Goal: Task Accomplishment & Management: Manage account settings

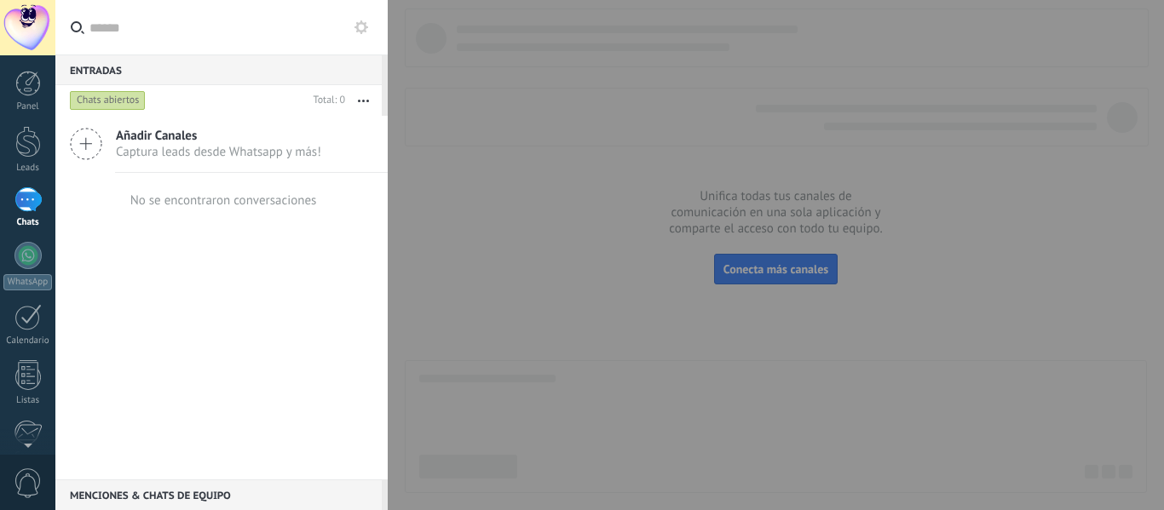
click at [101, 147] on icon at bounding box center [86, 144] width 32 height 32
click at [87, 135] on icon at bounding box center [86, 144] width 32 height 32
click at [26, 245] on div at bounding box center [27, 255] width 27 height 27
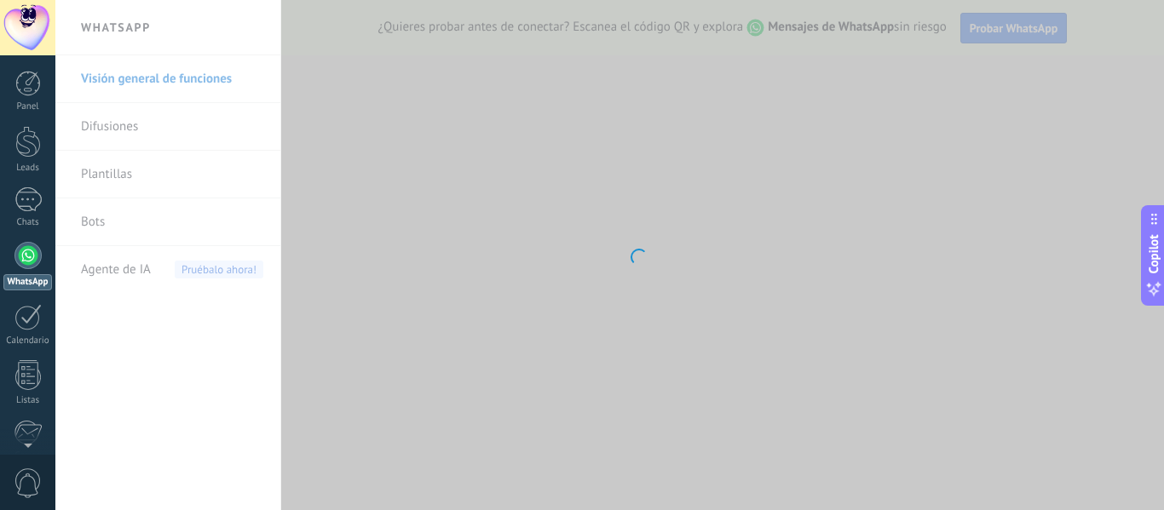
click at [654, 179] on body ".abecls-1,.abecls-2{fill-rule:evenodd}.abecls-2{fill:#fff} .abhcls-1{fill:none}…" at bounding box center [582, 255] width 1164 height 510
click at [904, 57] on body ".abecls-1,.abecls-2{fill-rule:evenodd}.abecls-2{fill:#fff} .abhcls-1{fill:none}…" at bounding box center [582, 255] width 1164 height 510
click at [890, 89] on body ".abecls-1,.abecls-2{fill-rule:evenodd}.abecls-2{fill:#fff} .abhcls-1{fill:none}…" at bounding box center [582, 255] width 1164 height 510
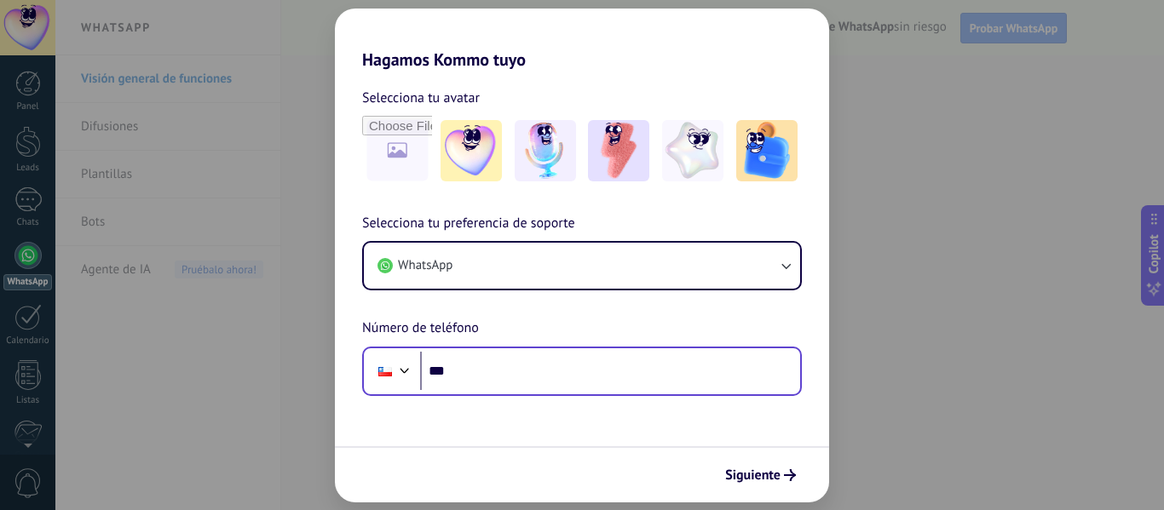
click at [655, 348] on div "Phone ***" at bounding box center [582, 371] width 440 height 49
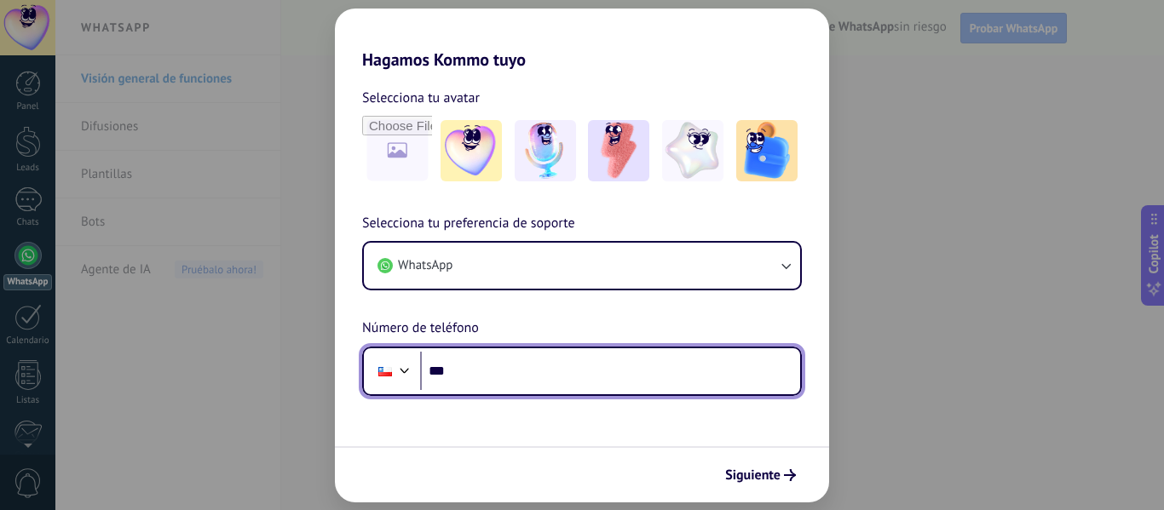
click at [579, 371] on input "***" at bounding box center [610, 371] width 380 height 39
type input "**********"
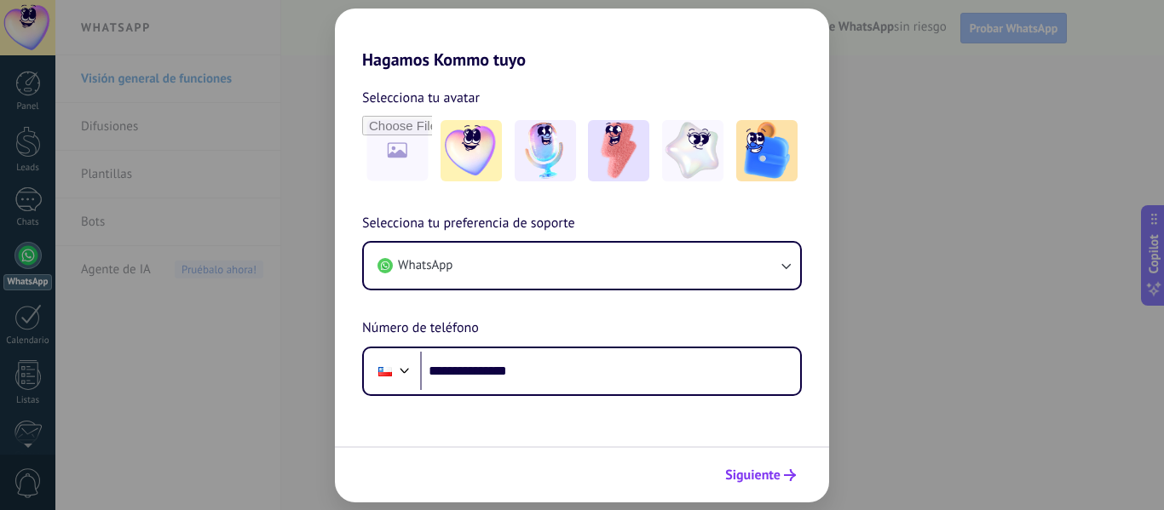
click at [780, 486] on button "Siguiente" at bounding box center [760, 475] width 86 height 29
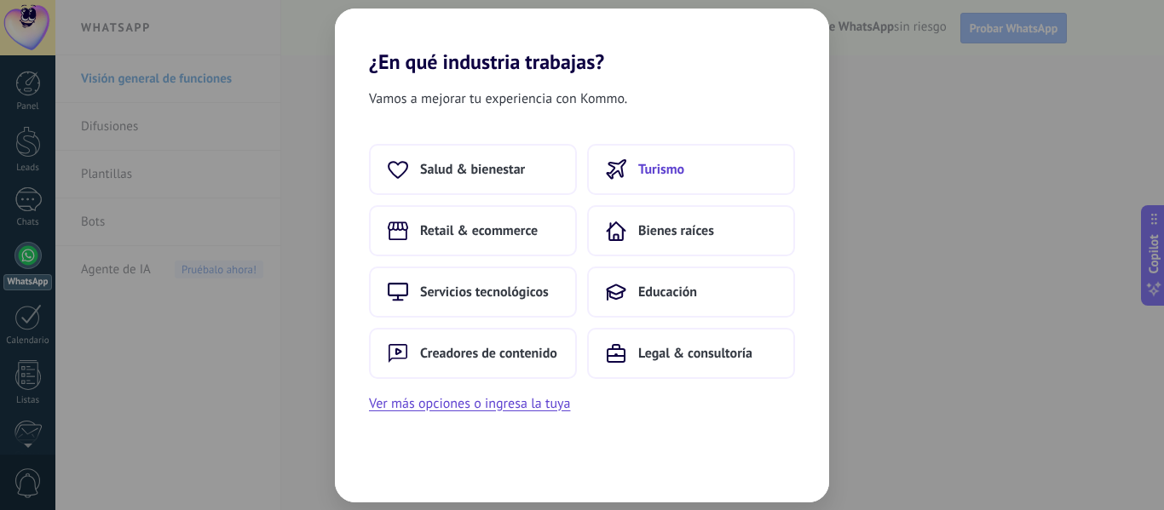
click at [677, 162] on span "Turismo" at bounding box center [661, 169] width 46 height 17
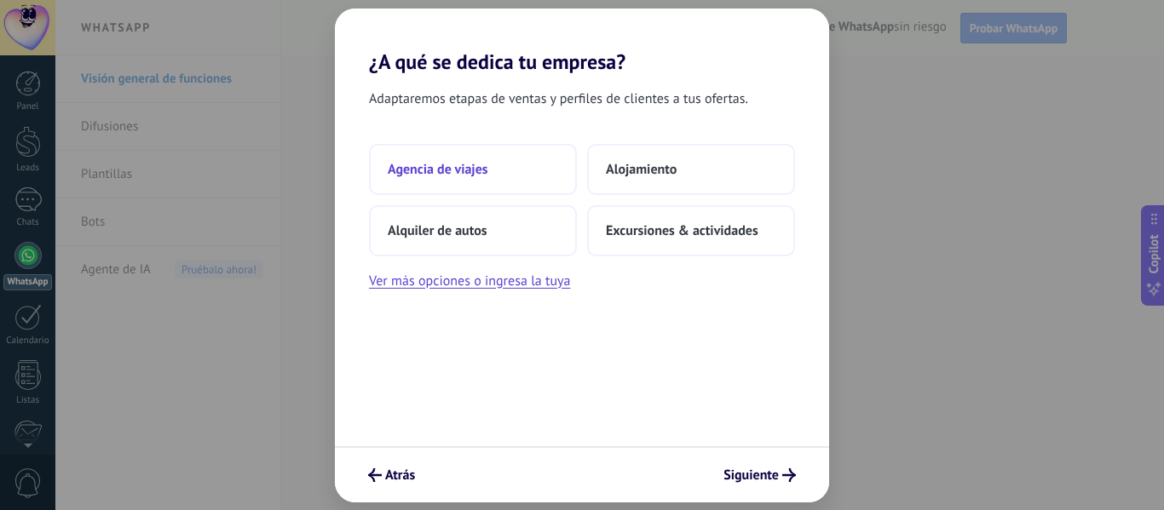
click at [490, 175] on button "Agencia de viajes" at bounding box center [473, 169] width 208 height 51
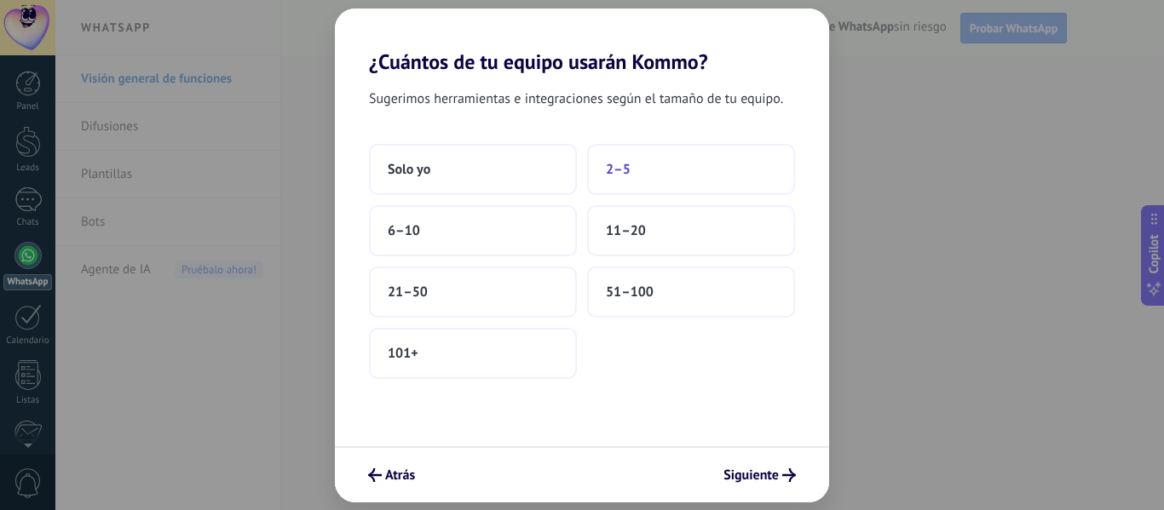
click at [701, 173] on button "2–5" at bounding box center [691, 169] width 208 height 51
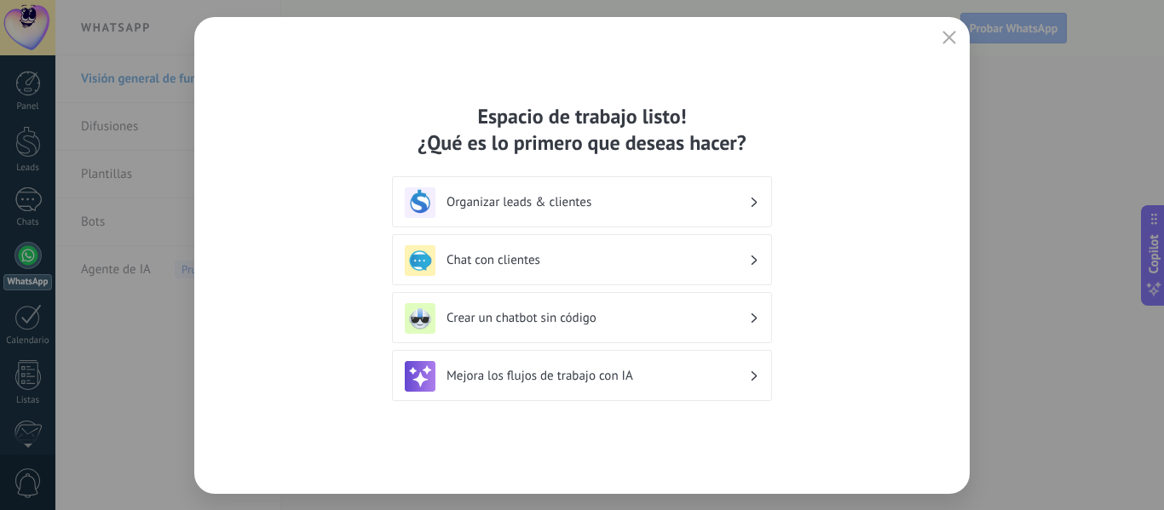
click at [636, 201] on h3 "Organizar leads & clientes" at bounding box center [597, 202] width 302 height 16
click at [608, 259] on h3 "Chat con clientes" at bounding box center [597, 260] width 302 height 16
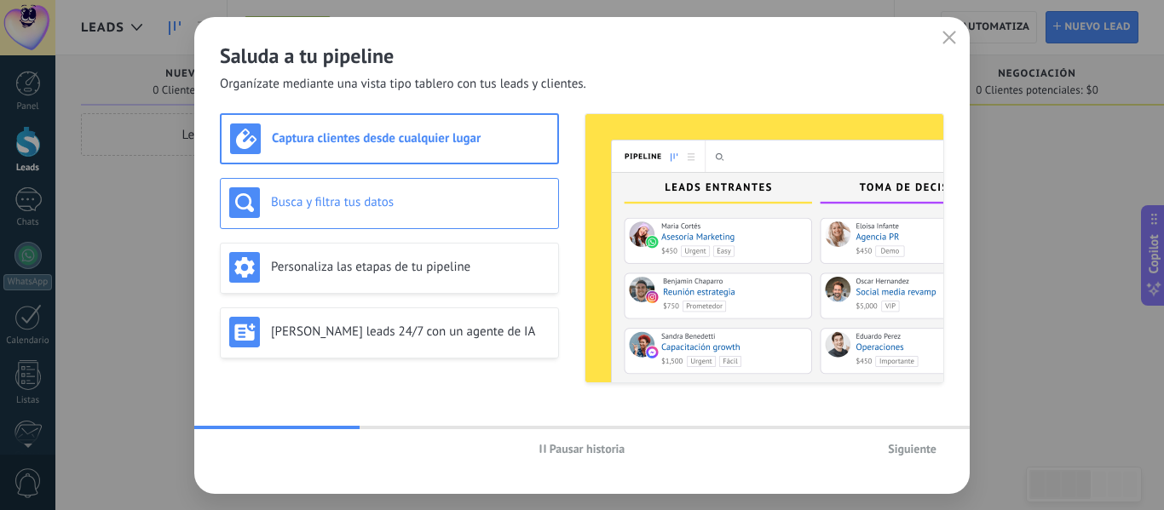
click at [465, 212] on div "Busca y filtra tus datos" at bounding box center [389, 202] width 320 height 31
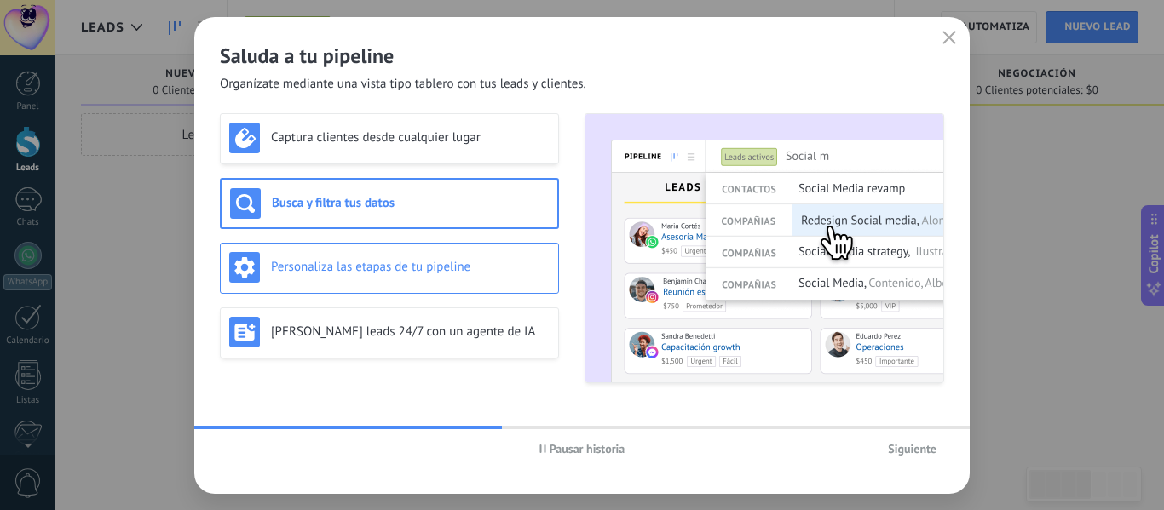
click at [498, 276] on div "Personaliza las etapas de tu pipeline" at bounding box center [389, 267] width 320 height 31
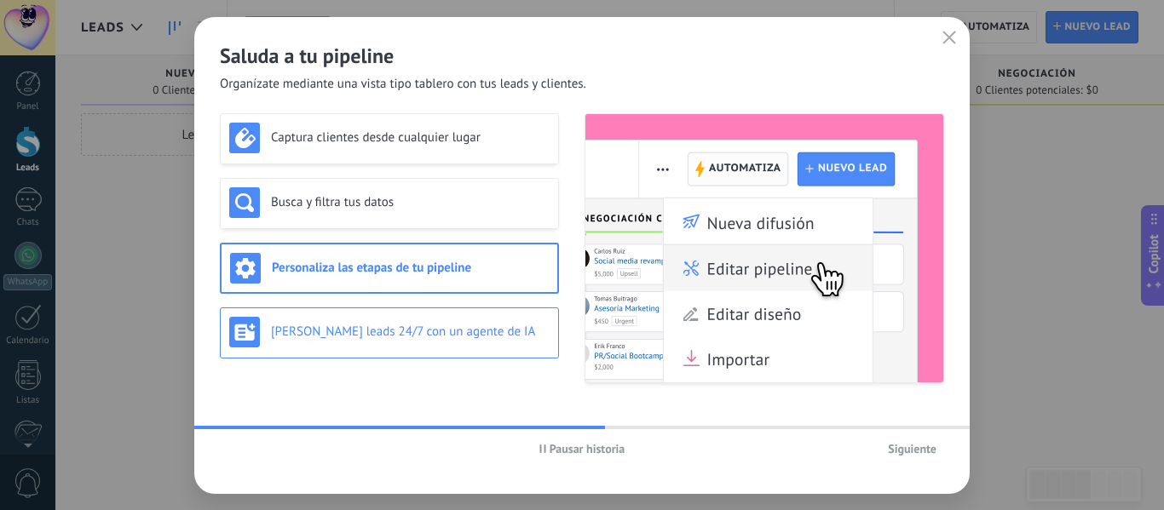
click at [538, 347] on div "[PERSON_NAME] leads 24/7 con un agente de IA" at bounding box center [389, 332] width 320 height 31
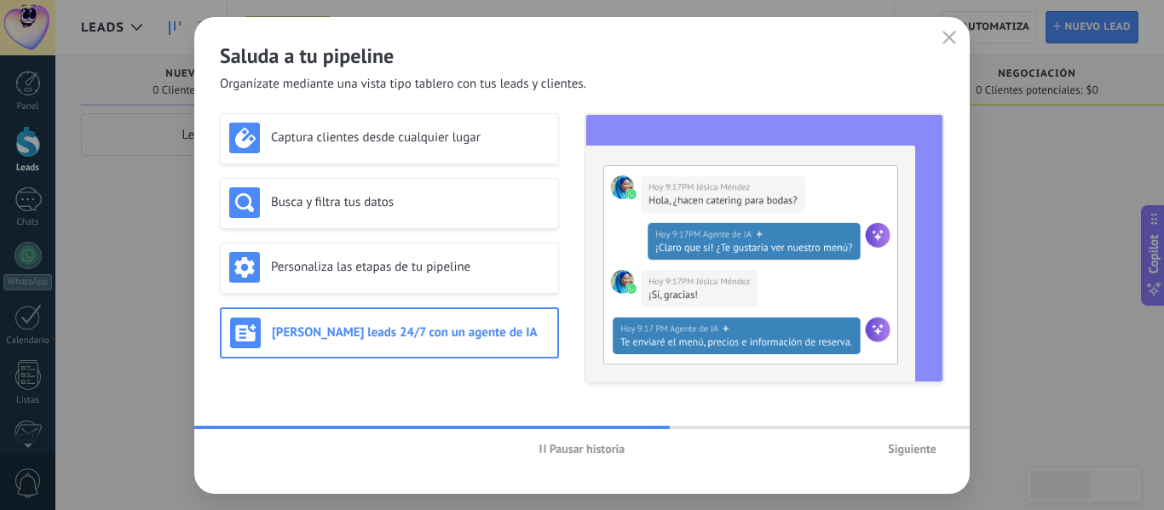
click at [928, 452] on span "Siguiente" at bounding box center [912, 449] width 49 height 12
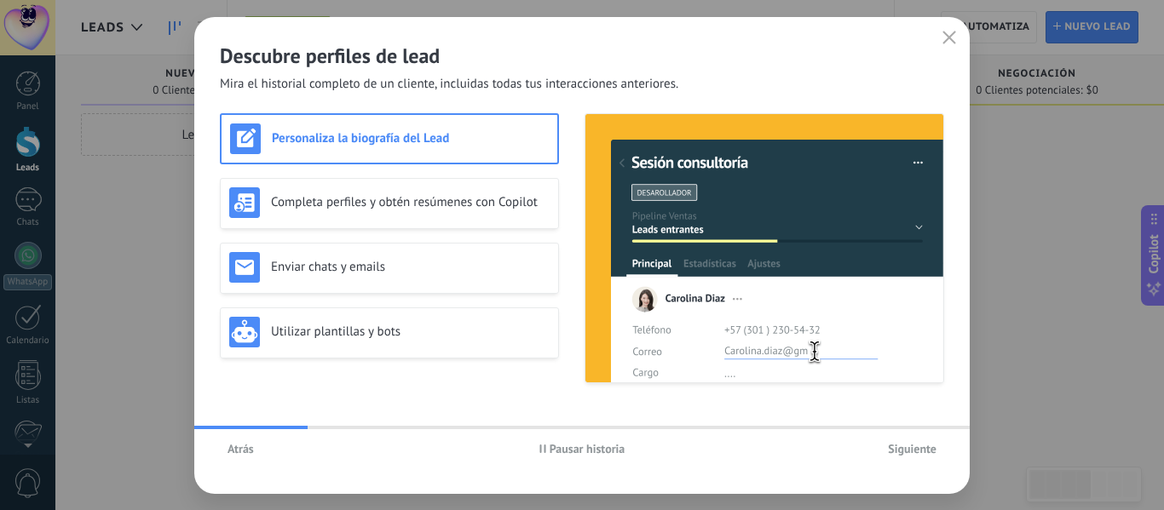
click at [917, 449] on span "Siguiente" at bounding box center [912, 449] width 49 height 12
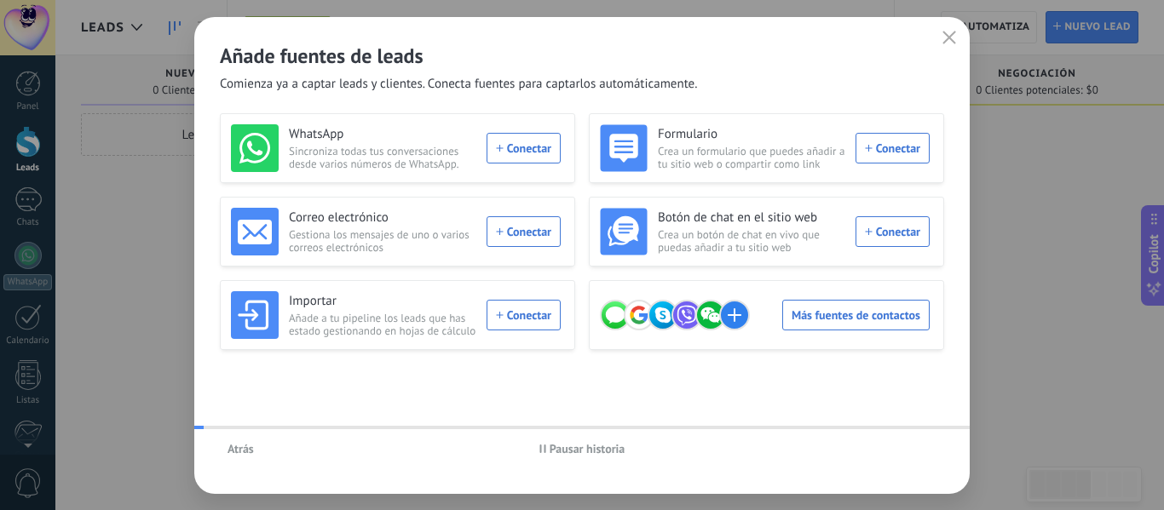
click at [913, 463] on div "Atrás Pausar historia" at bounding box center [581, 448] width 775 height 39
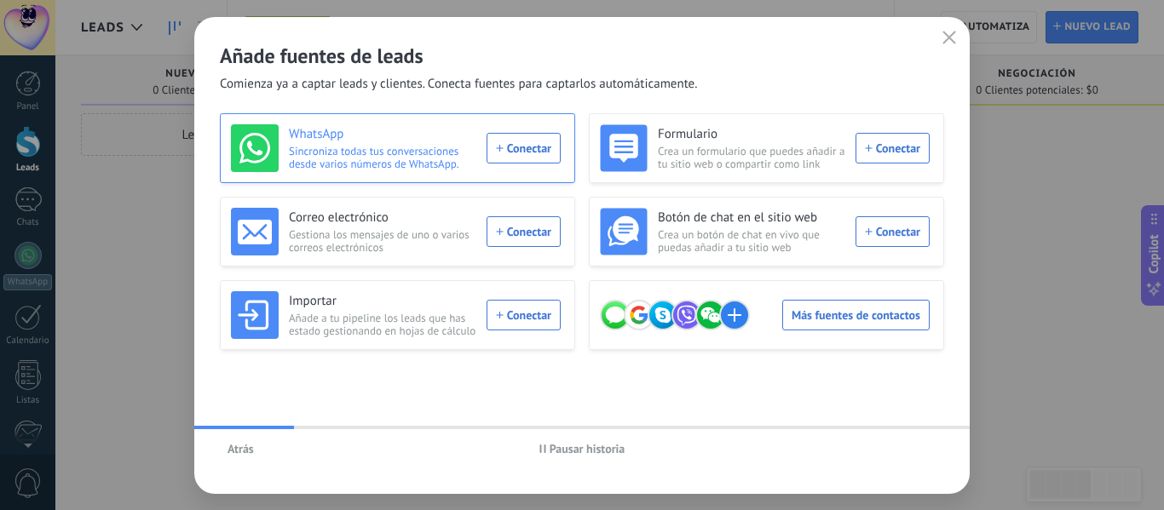
click at [494, 162] on div "WhatsApp Sincroniza todas tus conversaciones desde varios números de WhatsApp. …" at bounding box center [396, 148] width 330 height 48
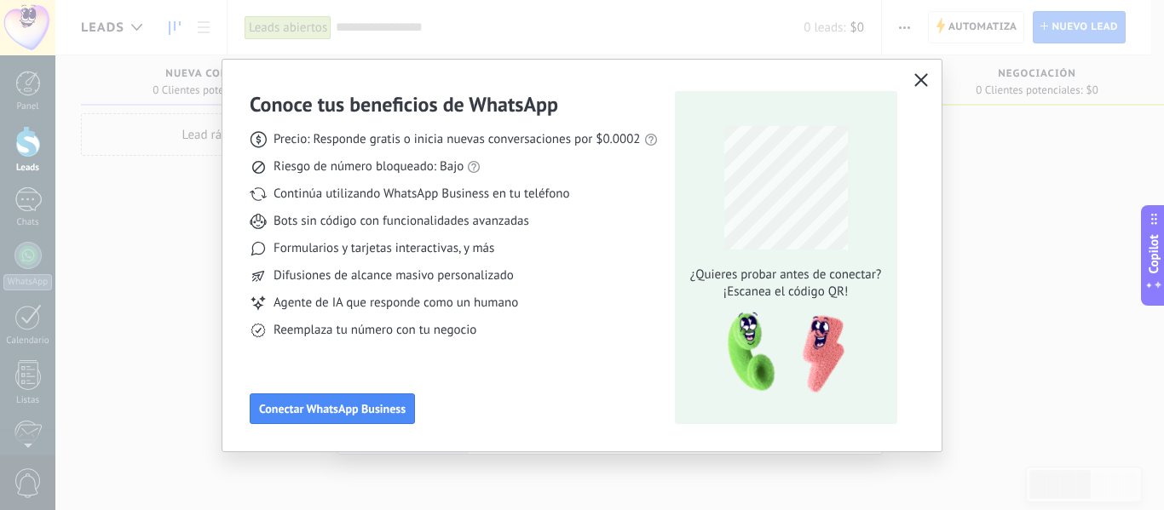
click at [920, 72] on button "button" at bounding box center [921, 81] width 22 height 24
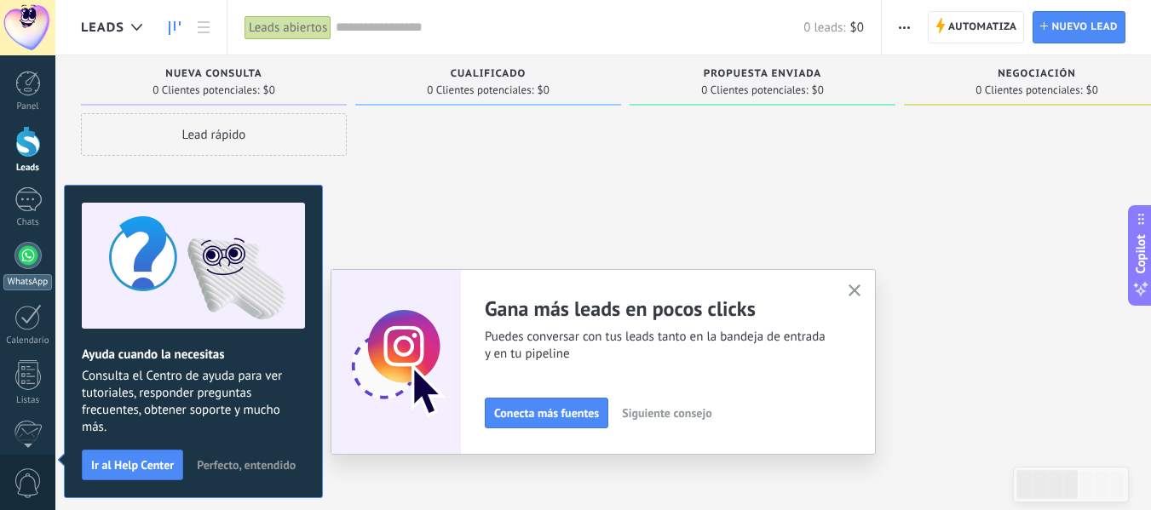
click at [22, 262] on div at bounding box center [27, 255] width 27 height 27
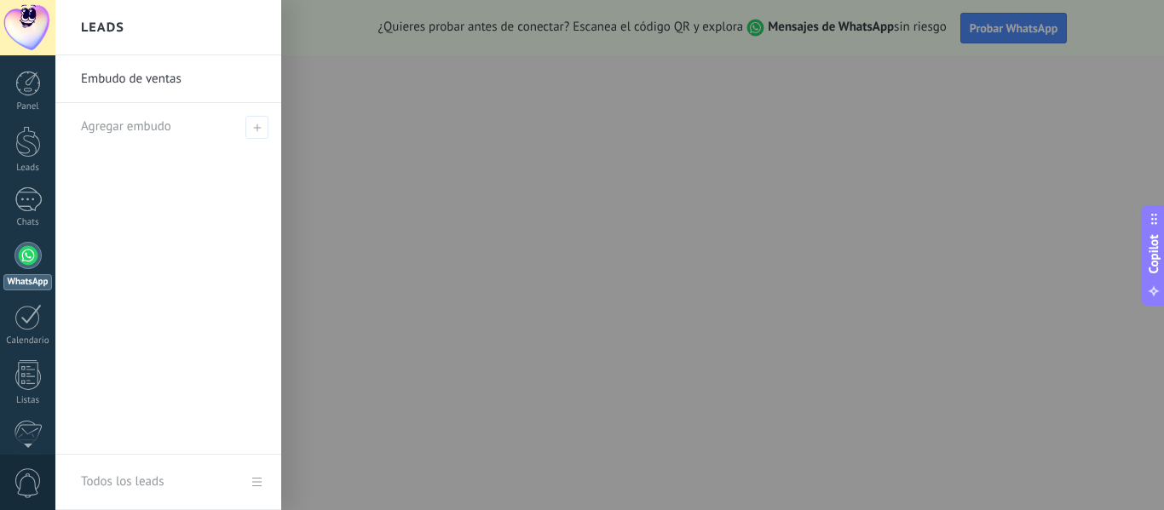
click at [1016, 30] on div at bounding box center [637, 255] width 1164 height 510
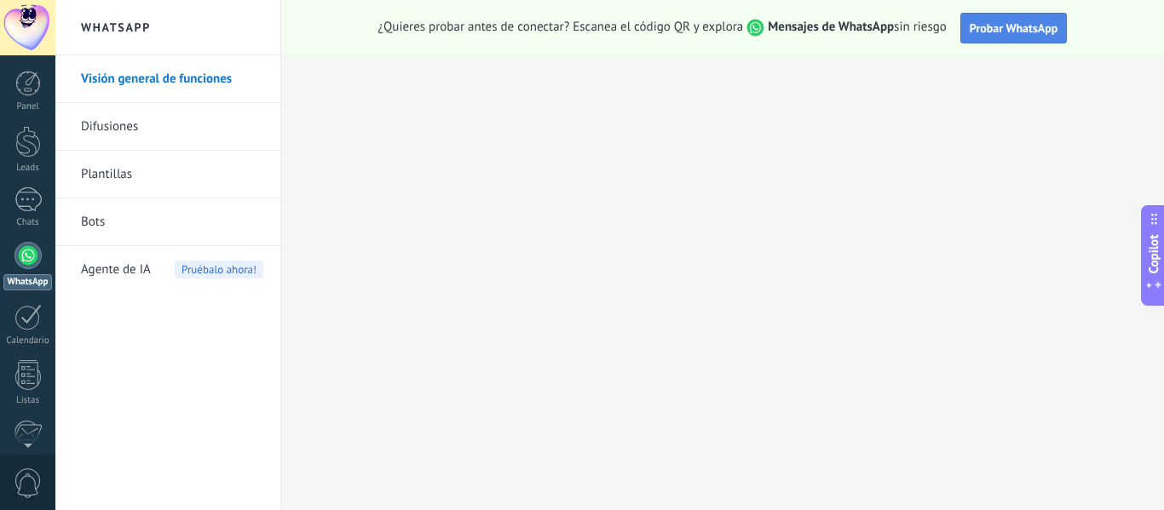
click at [1008, 38] on button "Probar WhatsApp" at bounding box center [1013, 28] width 107 height 31
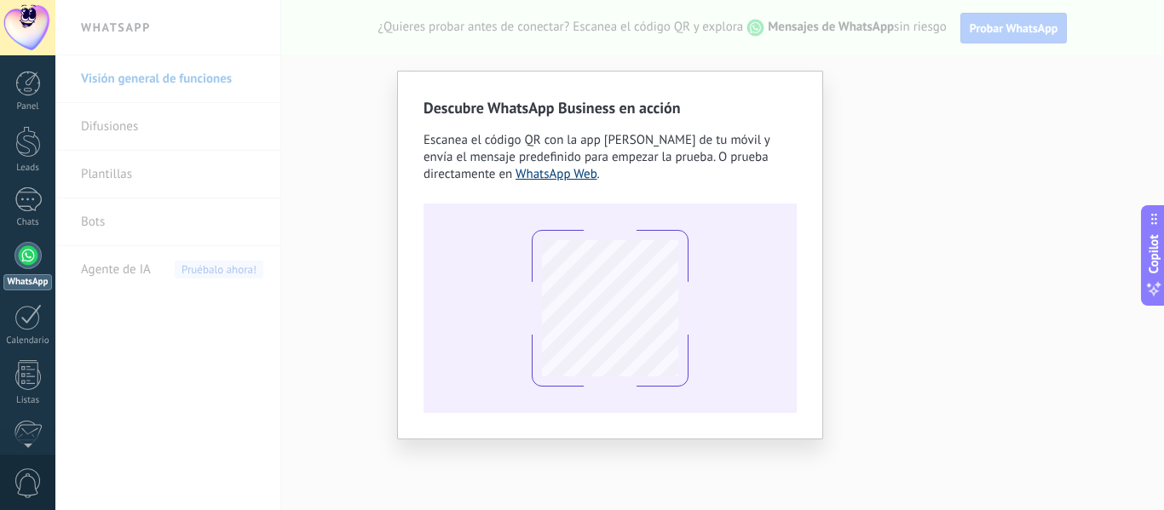
click at [564, 176] on link "WhatsApp Web" at bounding box center [556, 174] width 82 height 16
click at [849, 154] on div "Descubre WhatsApp Business en acción Escanea el código QR con la app [PERSON_NA…" at bounding box center [609, 255] width 1109 height 510
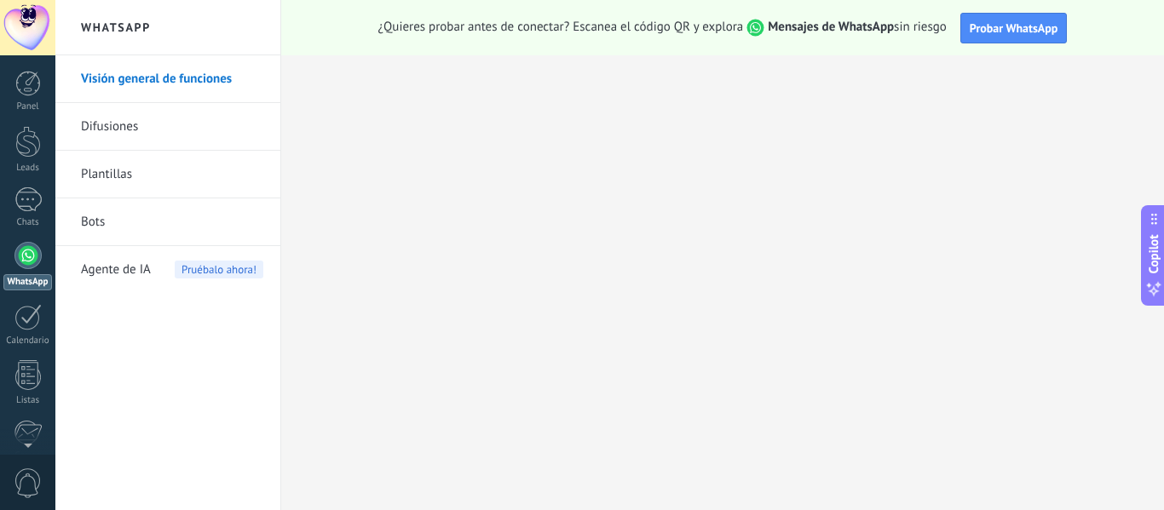
click at [25, 262] on div at bounding box center [27, 255] width 27 height 27
click at [29, 40] on div at bounding box center [27, 27] width 55 height 55
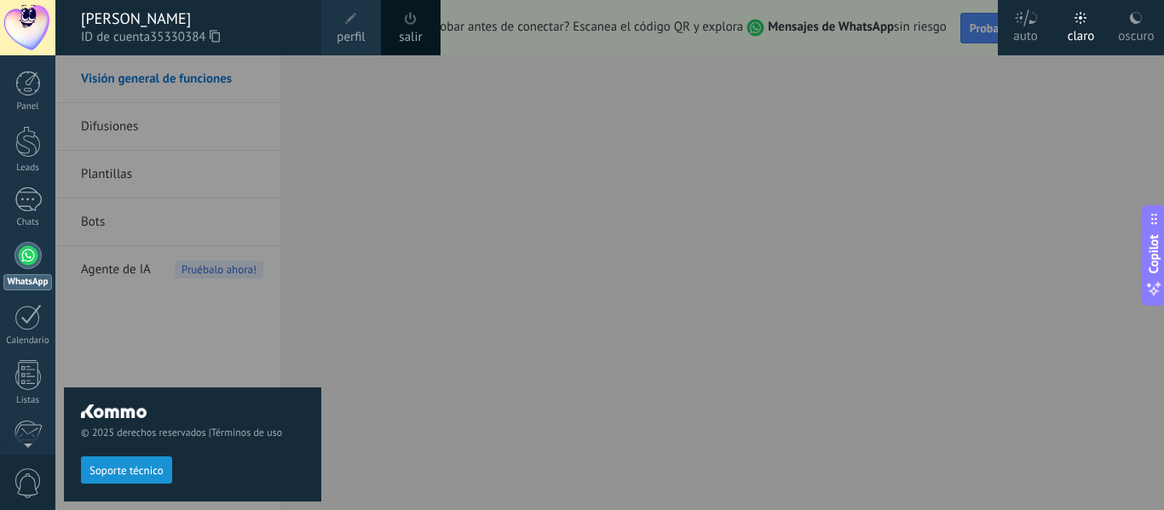
click at [159, 72] on div "© 2025 derechos reservados | Términos de uso Soporte técnico" at bounding box center [192, 282] width 257 height 455
click at [199, 94] on div "© 2025 derechos reservados | Términos de uso Soporte técnico" at bounding box center [192, 282] width 257 height 455
click at [383, 70] on div at bounding box center [637, 255] width 1164 height 510
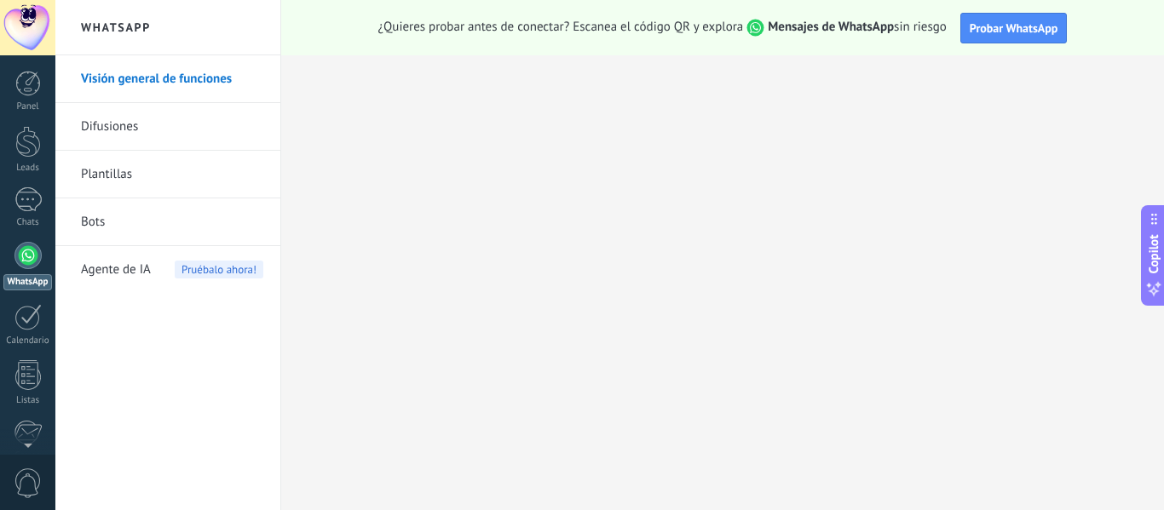
click at [220, 70] on body ".abecls-1,.abecls-2{fill-rule:evenodd}.abecls-2{fill:#fff} .abhcls-1{fill:none}…" at bounding box center [582, 255] width 1164 height 510
drag, startPoint x: 204, startPoint y: 82, endPoint x: 198, endPoint y: 88, distance: 9.1
click at [203, 84] on link "Visión general de funciones" at bounding box center [172, 79] width 182 height 48
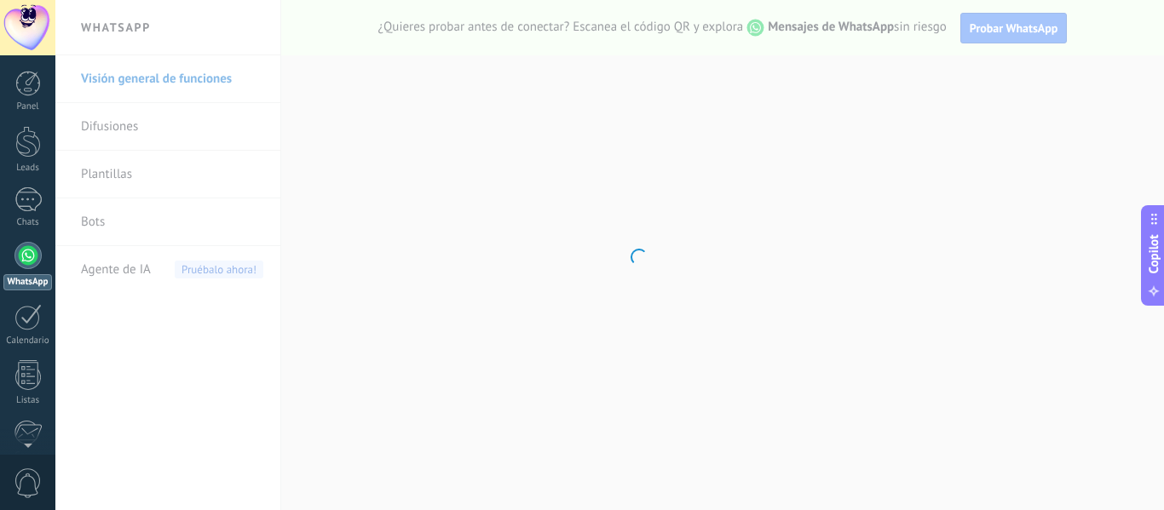
click at [31, 251] on div at bounding box center [27, 255] width 27 height 27
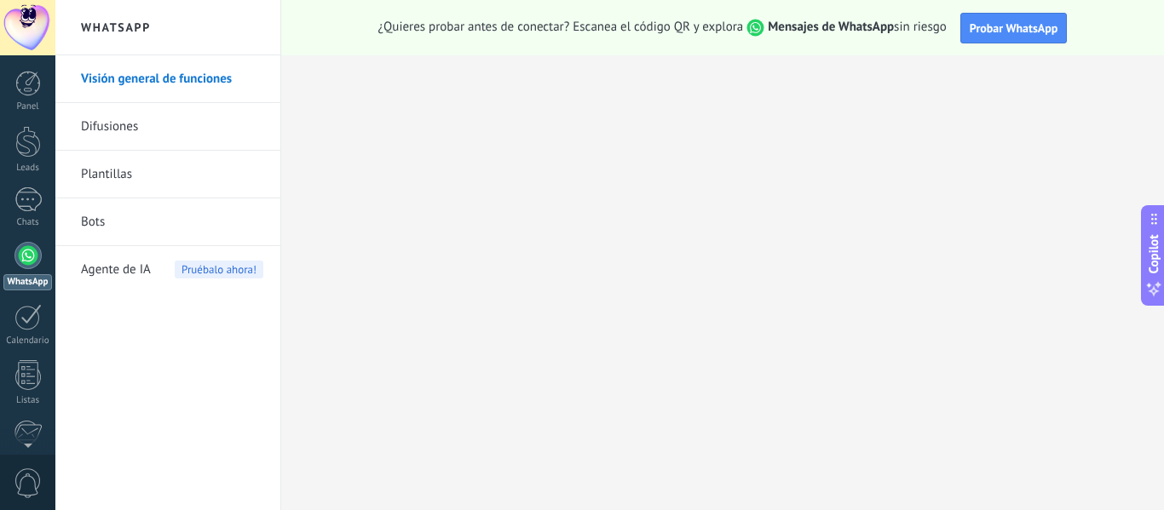
click at [837, 41] on div "¿Quieres probar antes de conectar? Escanea el código QR y explora Mensajes de W…" at bounding box center [722, 27] width 883 height 55
click at [204, 168] on link "Plantillas" at bounding box center [172, 175] width 182 height 48
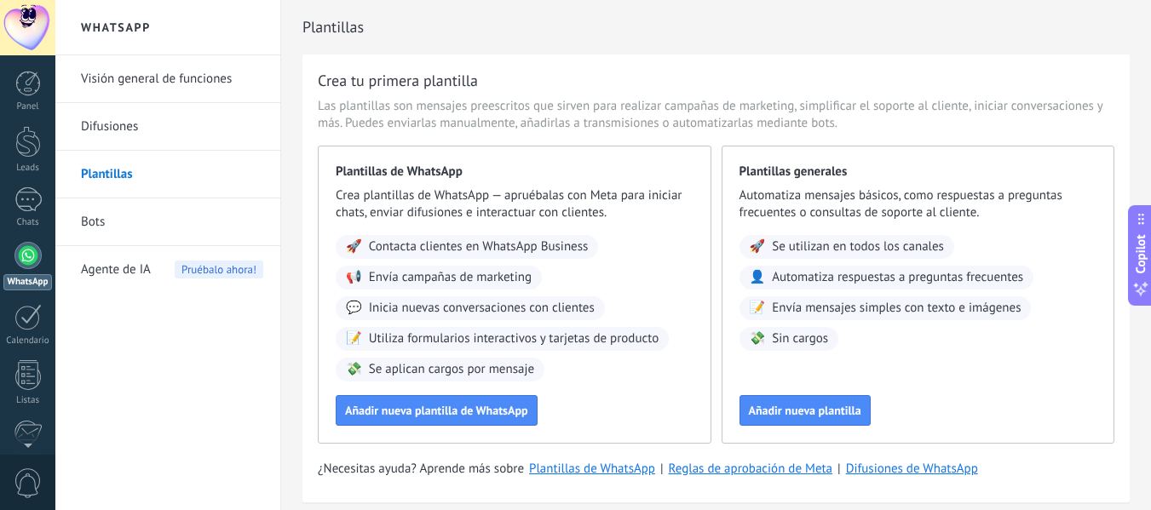
click at [151, 133] on link "Difusiones" at bounding box center [172, 127] width 182 height 48
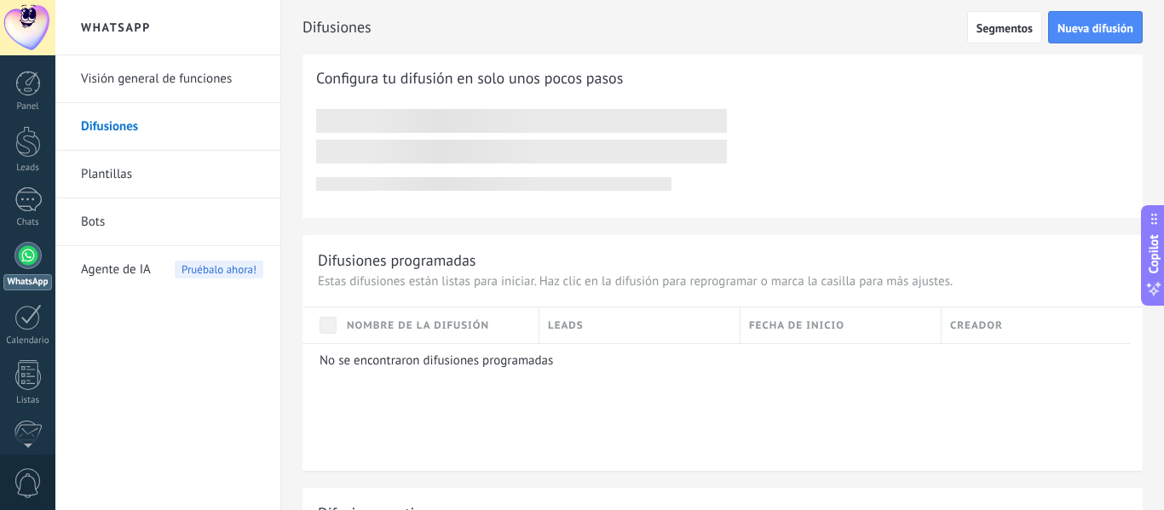
click at [116, 184] on link "Plantillas" at bounding box center [172, 175] width 182 height 48
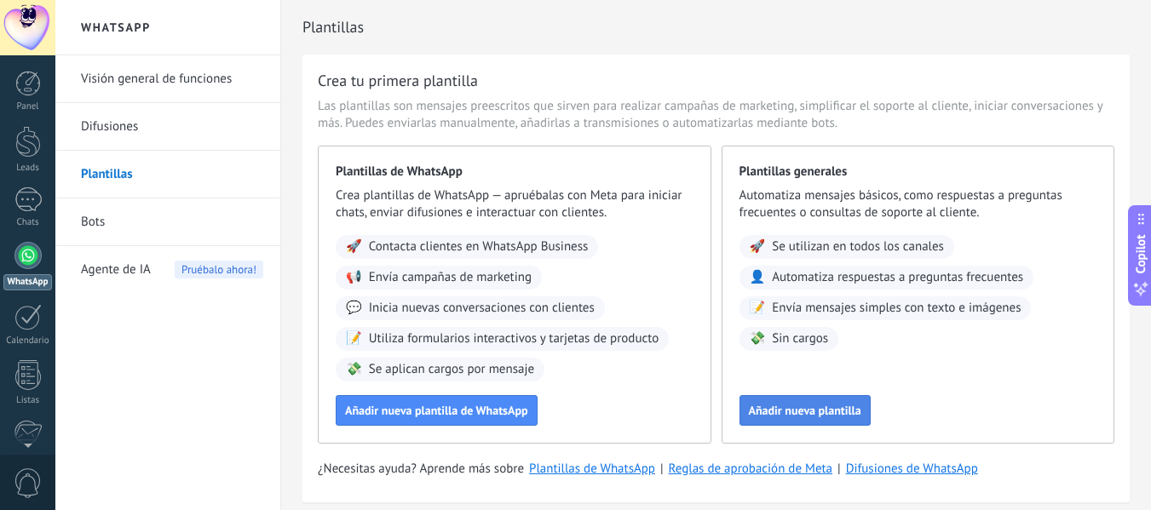
click at [843, 406] on span "Añadir nueva plantilla" at bounding box center [805, 411] width 112 height 12
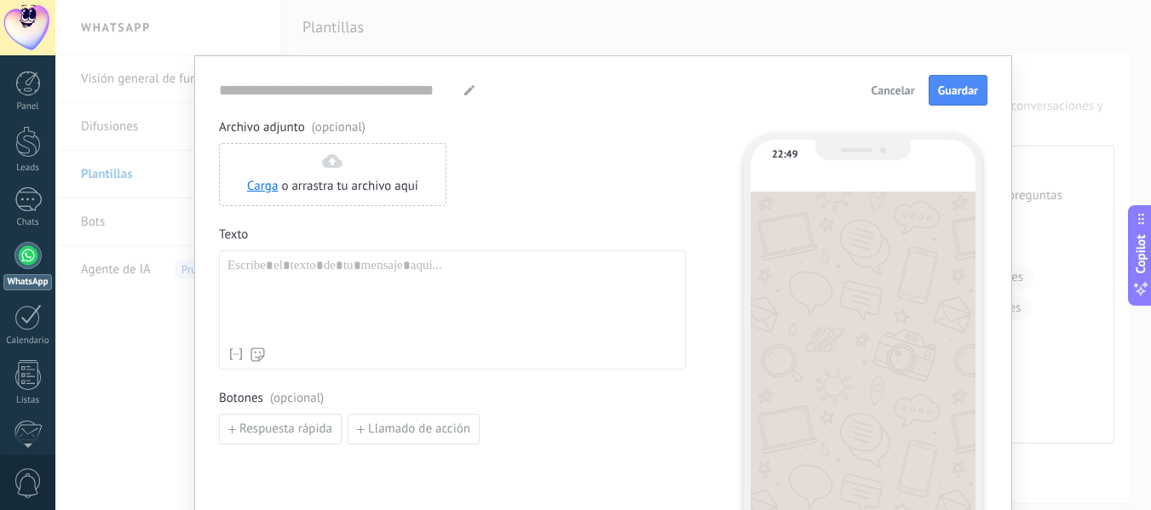
type input "**********"
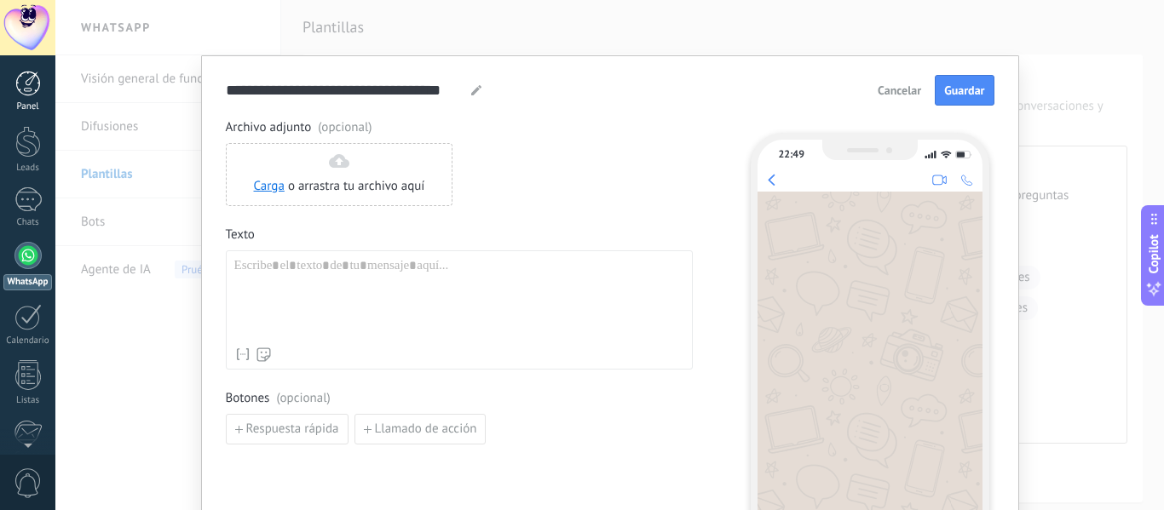
click at [24, 97] on link "Panel" at bounding box center [27, 92] width 55 height 42
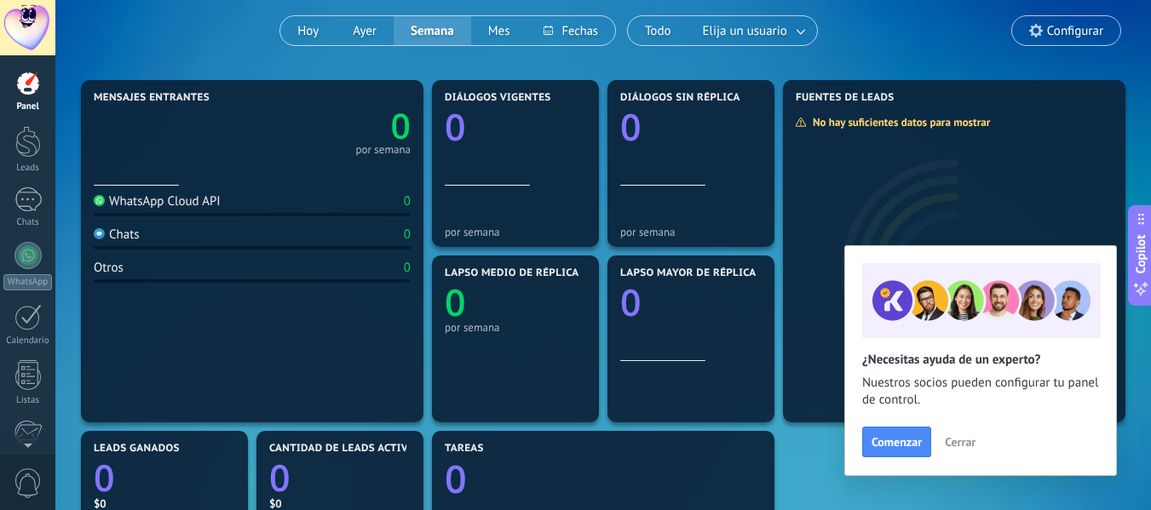
scroll to position [170, 0]
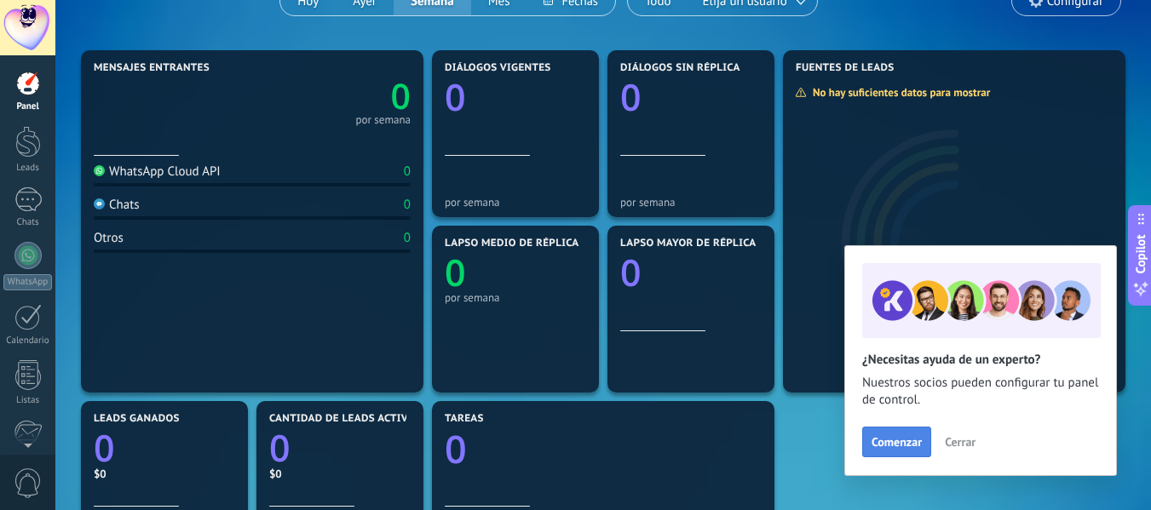
click at [911, 445] on span "Comenzar" at bounding box center [897, 442] width 50 height 12
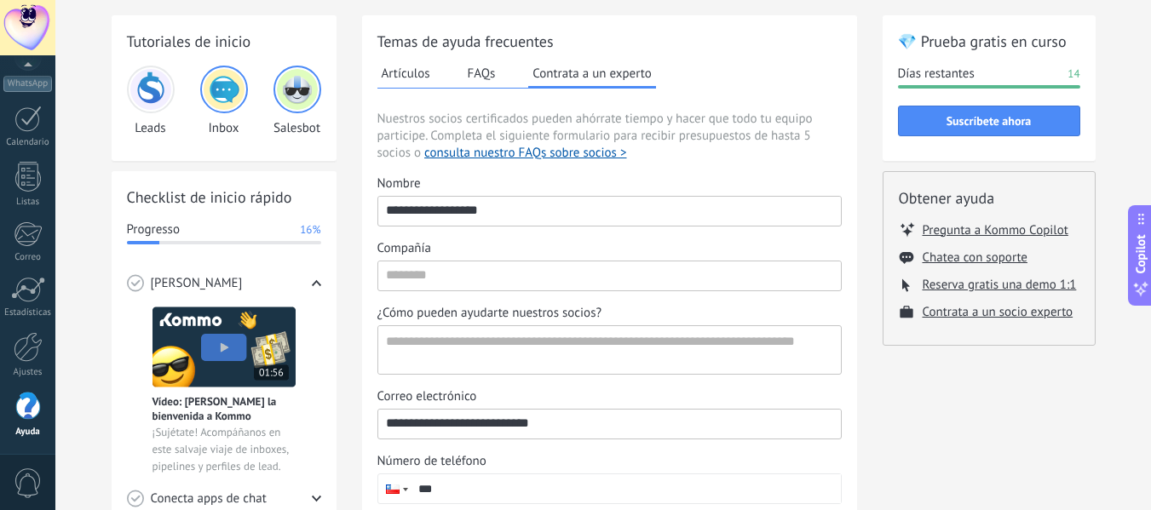
scroll to position [85, 0]
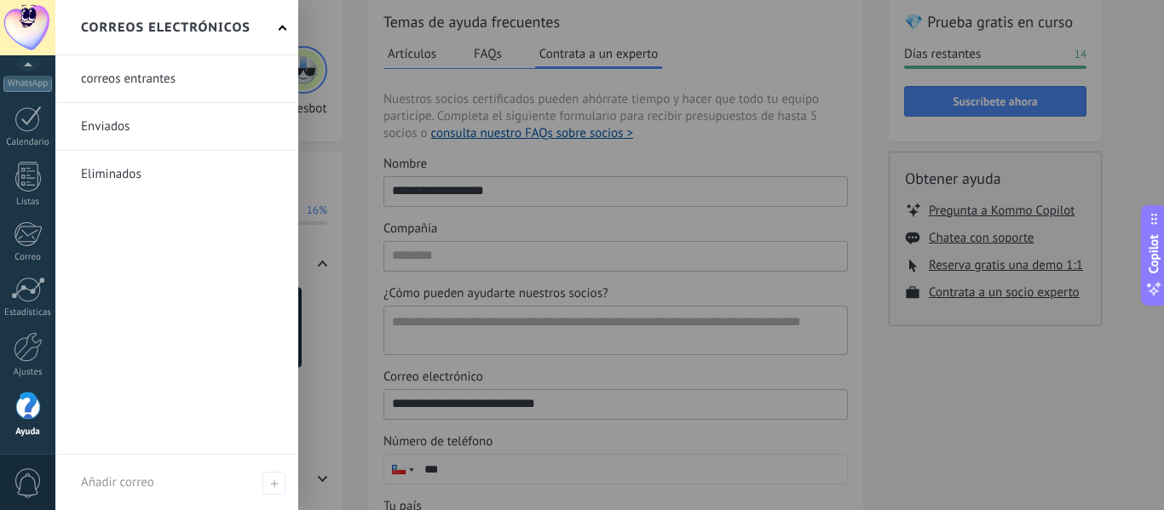
drag, startPoint x: 14, startPoint y: 243, endPoint x: 14, endPoint y: 263, distance: 20.4
click at [14, 243] on div at bounding box center [28, 235] width 28 height 26
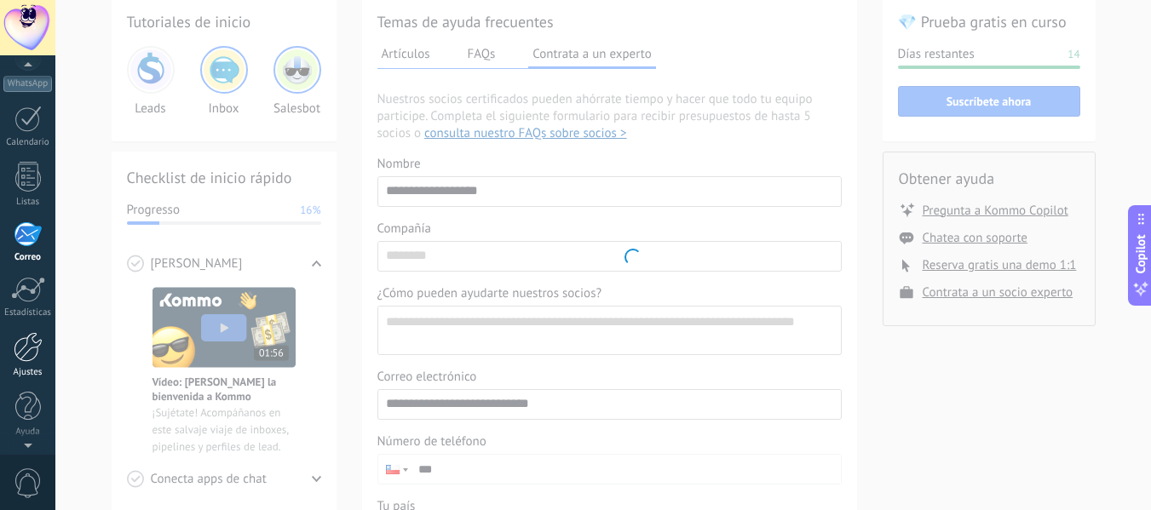
scroll to position [165, 0]
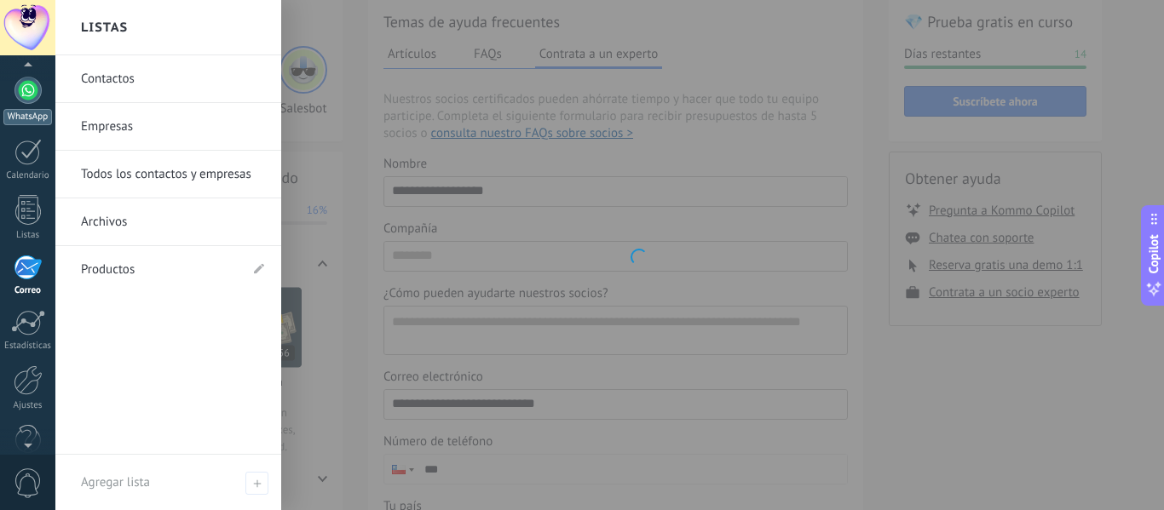
click at [20, 89] on div at bounding box center [27, 90] width 27 height 27
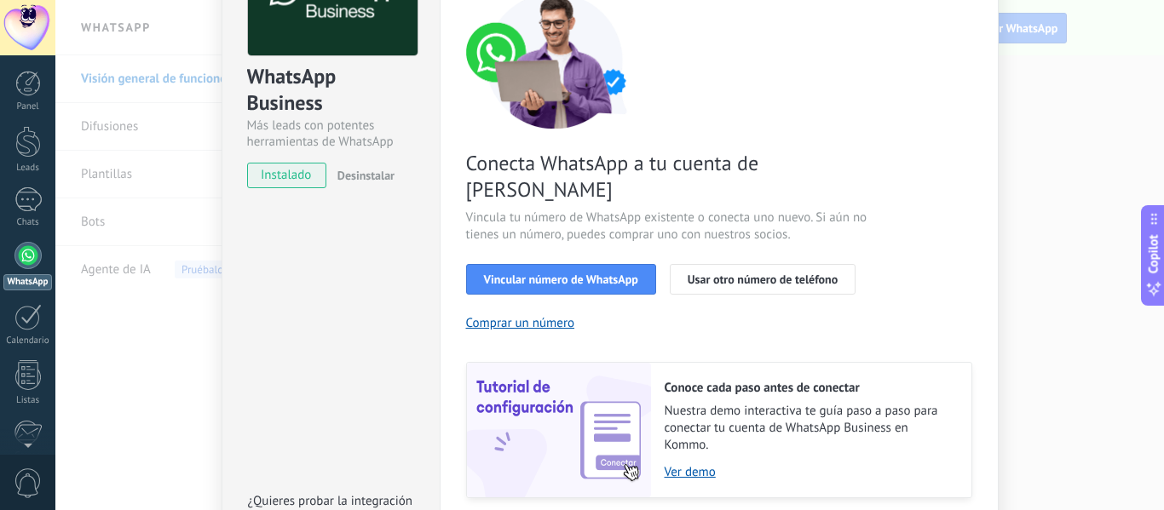
scroll to position [170, 0]
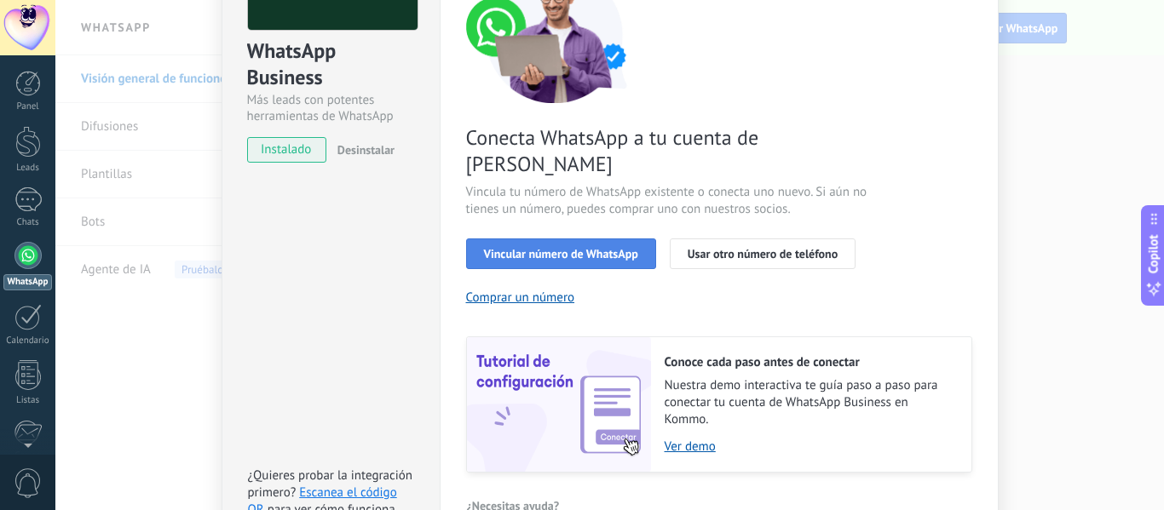
click at [539, 248] on span "Vincular número de WhatsApp" at bounding box center [561, 254] width 154 height 12
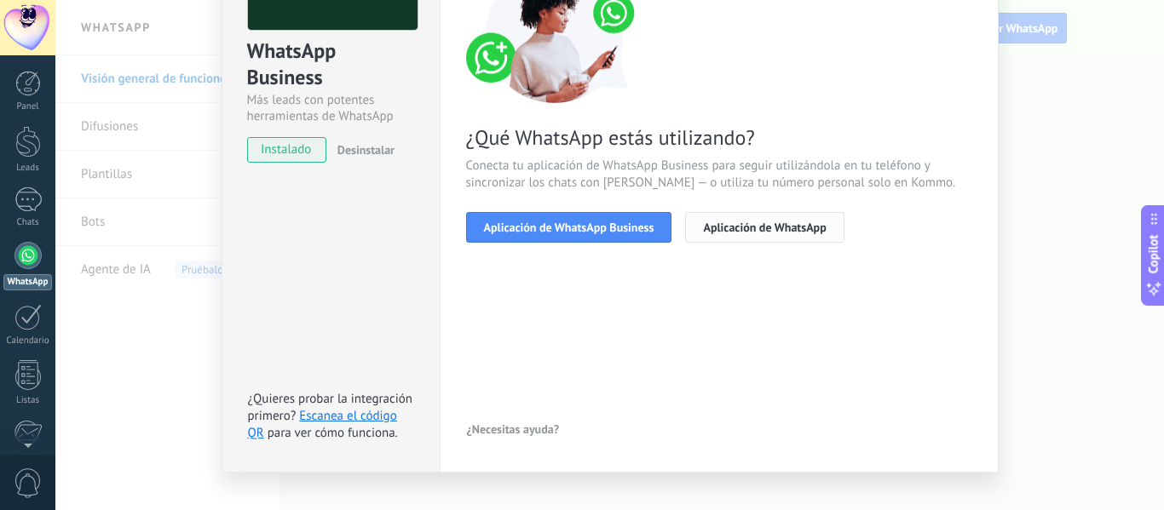
click at [730, 232] on span "Aplicación de WhatsApp" at bounding box center [764, 228] width 123 height 12
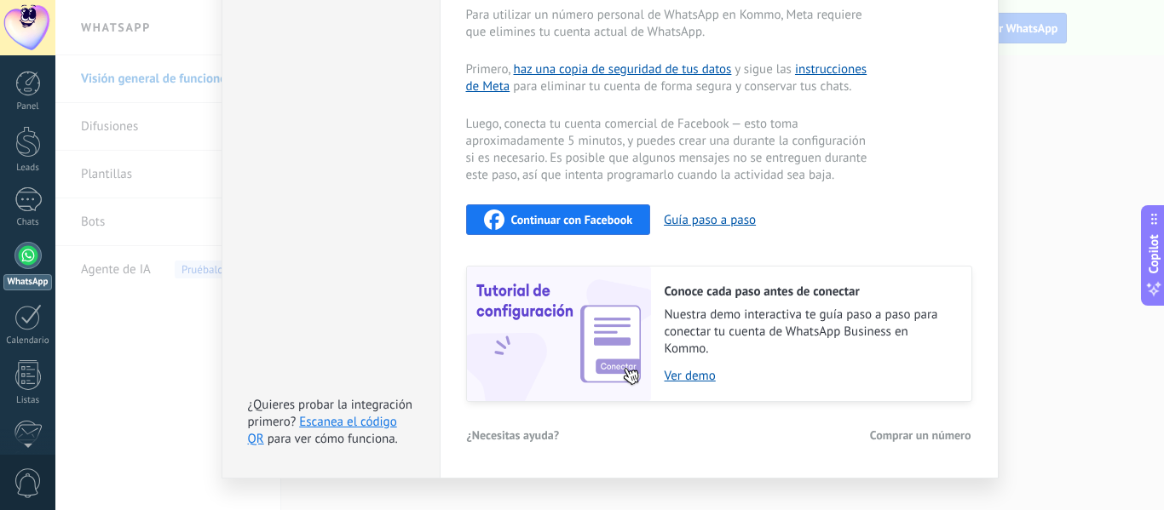
scroll to position [429, 0]
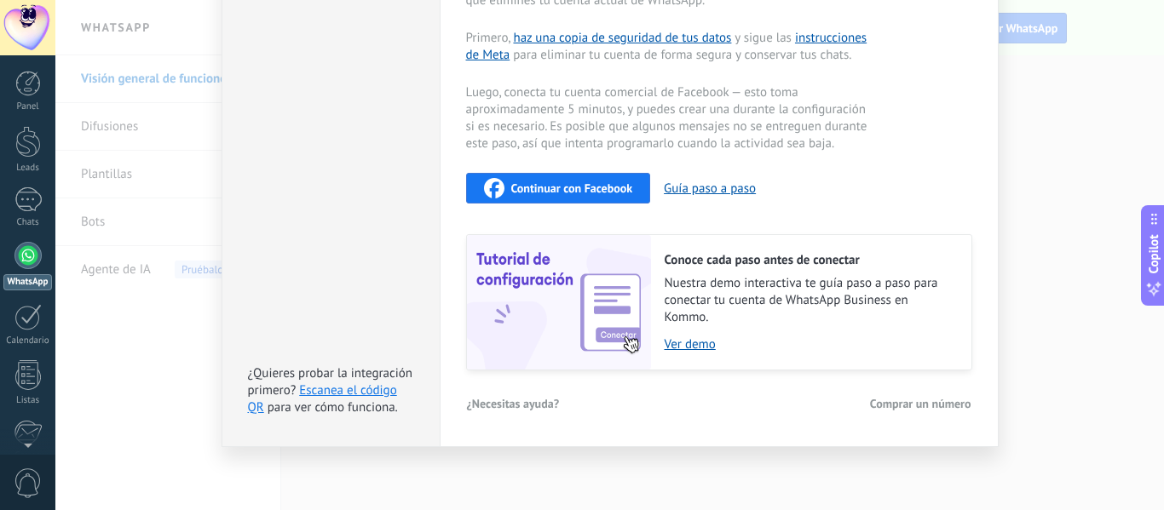
click at [591, 180] on div "Continuar con Facebook" at bounding box center [558, 188] width 149 height 20
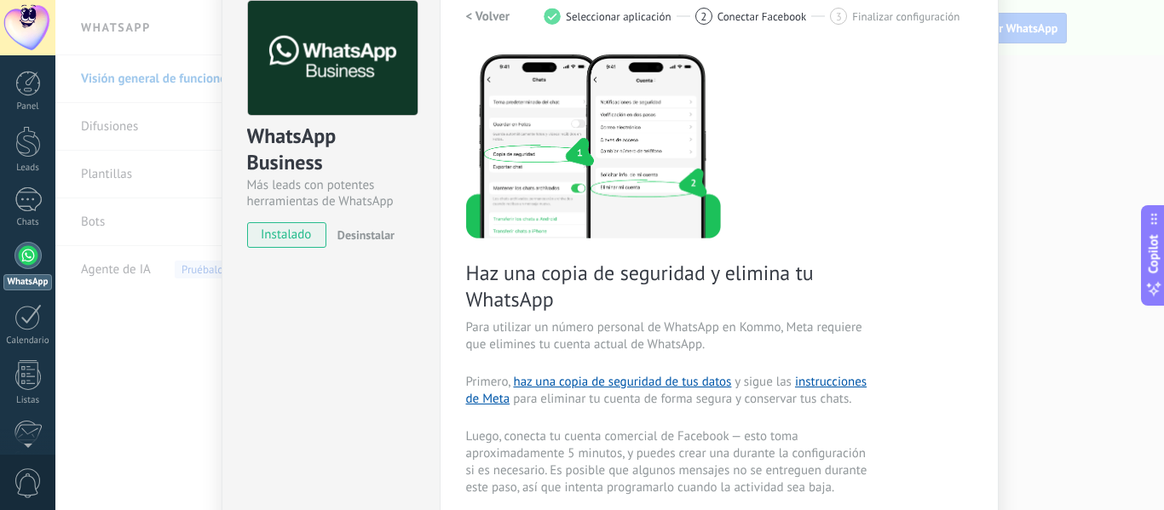
scroll to position [0, 0]
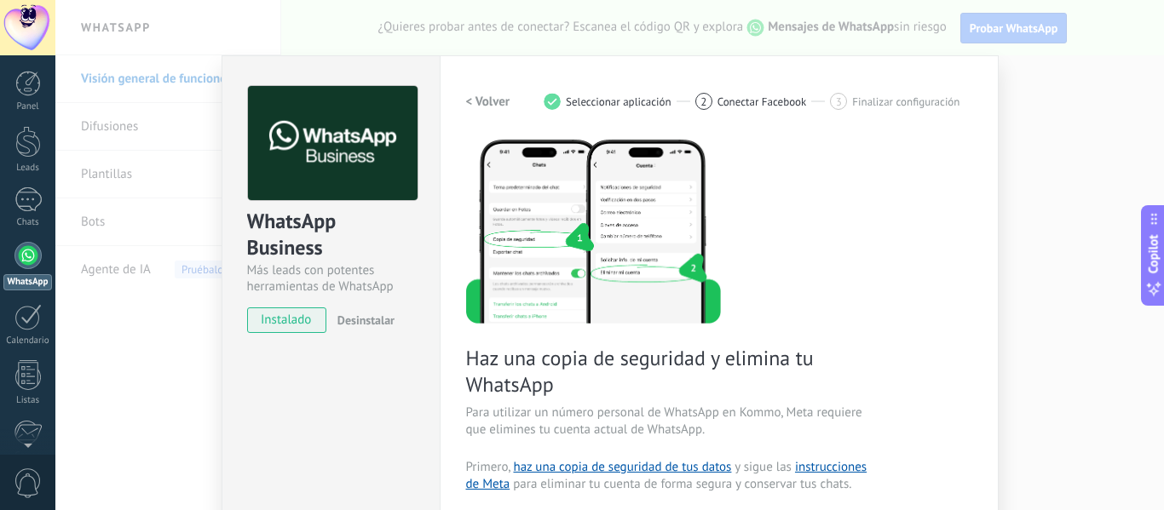
click at [566, 96] on span "Seleccionar aplicación" at bounding box center [619, 101] width 106 height 13
click at [728, 96] on span "Conectar Facebook" at bounding box center [761, 101] width 89 height 13
click at [853, 101] on span "Finalizar configuración" at bounding box center [905, 101] width 107 height 13
click at [158, 317] on div "WhatsApp Business Más leads con potentes herramientas de WhatsApp instalado Des…" at bounding box center [609, 255] width 1109 height 510
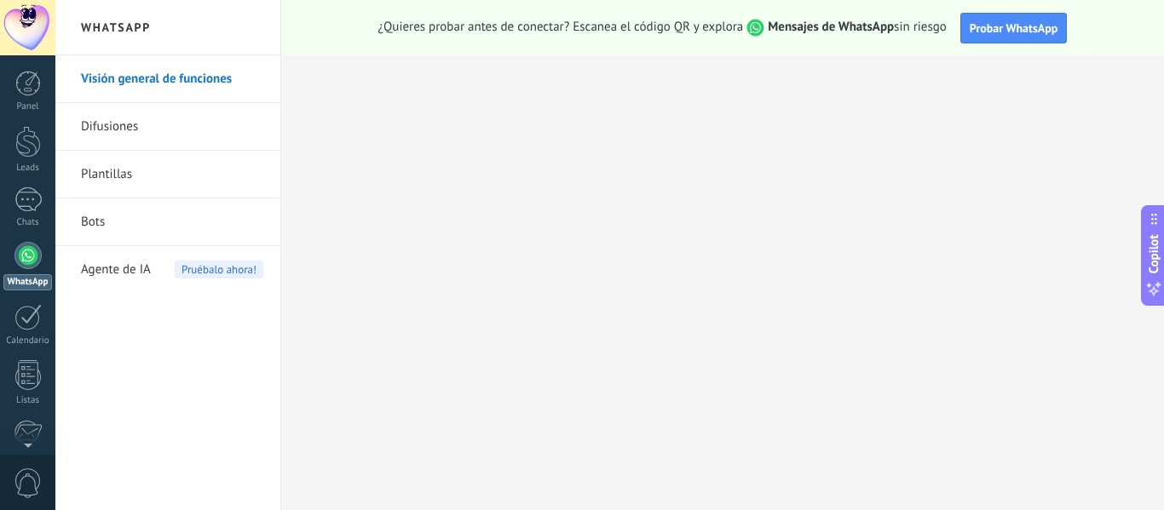
click at [762, 23] on span "Mensajes de WhatsApp" at bounding box center [818, 27] width 151 height 16
click at [979, 20] on span "Probar WhatsApp" at bounding box center [1014, 27] width 89 height 15
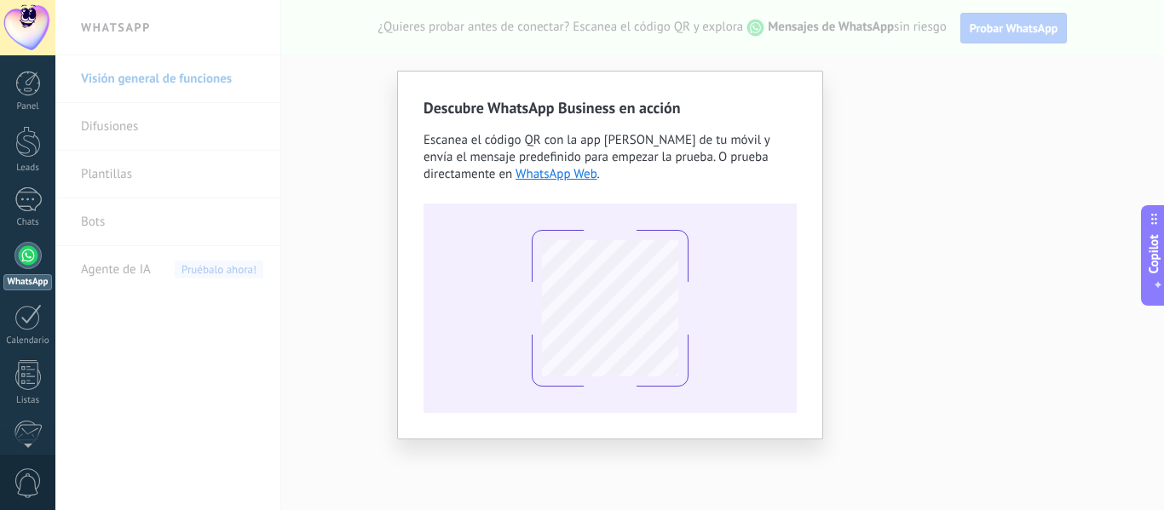
click at [887, 204] on div "Descubre WhatsApp Business en acción Escanea el código QR con la app [PERSON_NA…" at bounding box center [609, 255] width 1109 height 510
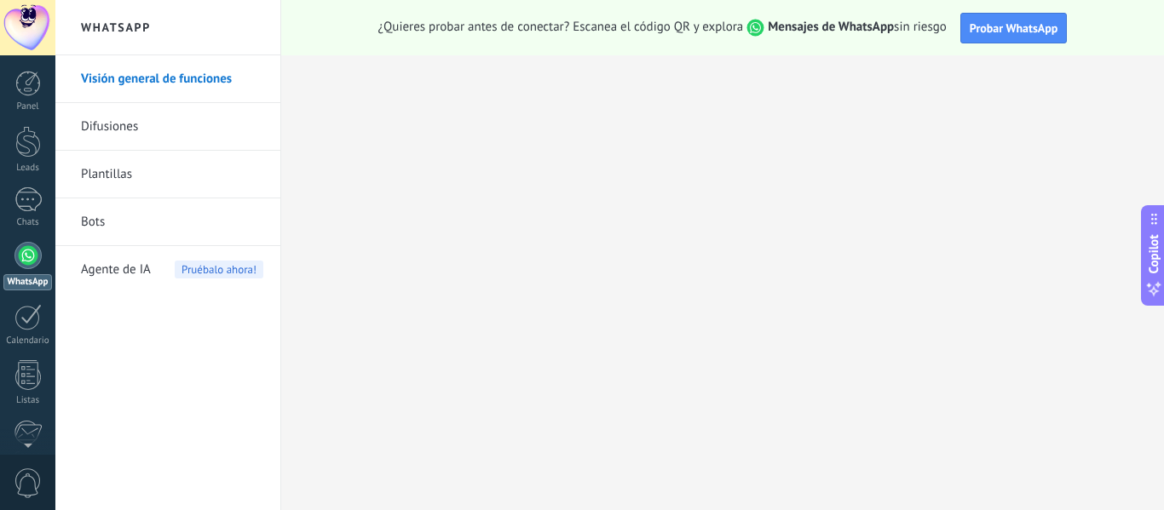
click at [122, 118] on link "Difusiones" at bounding box center [172, 127] width 182 height 48
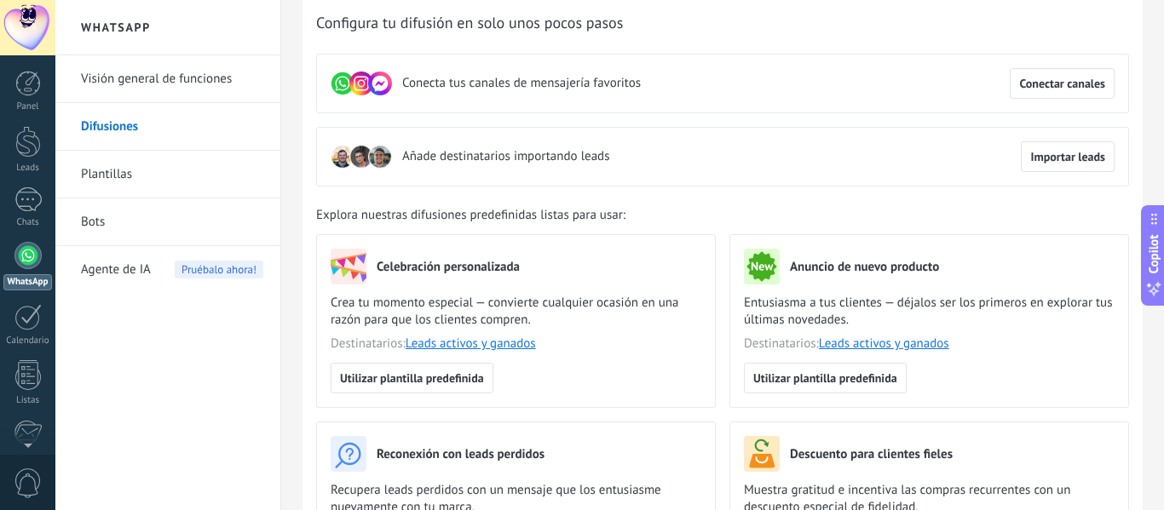
scroll to position [85, 0]
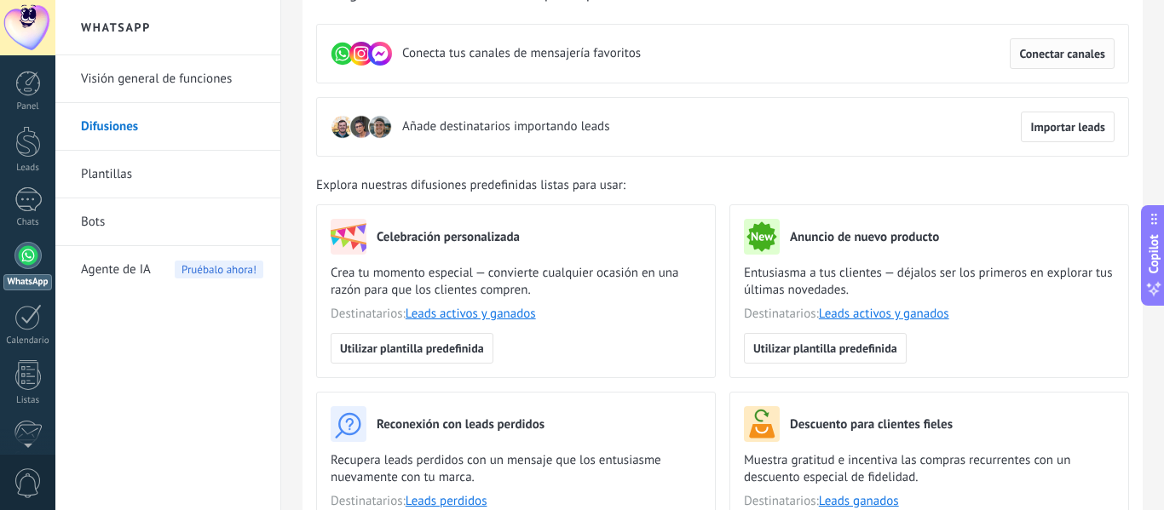
click at [1063, 55] on span "Conectar canales" at bounding box center [1062, 54] width 86 height 12
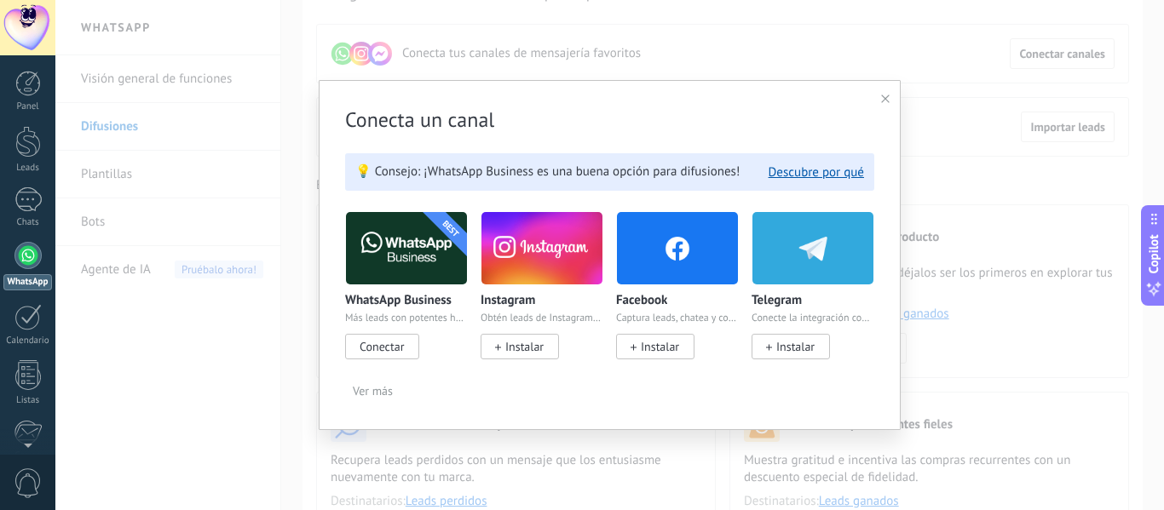
click at [885, 105] on div at bounding box center [885, 99] width 9 height 16
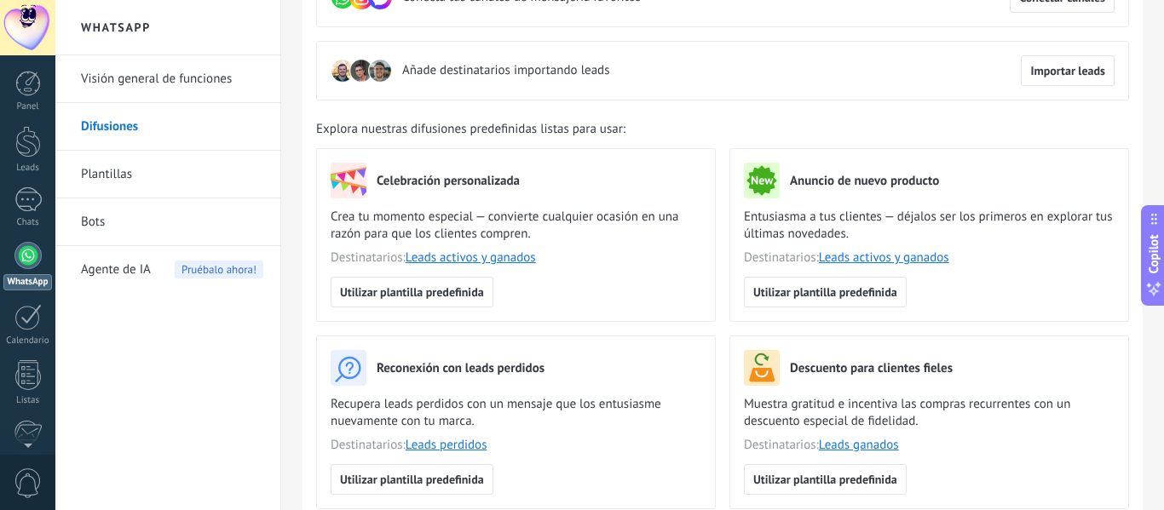
scroll to position [0, 0]
